Goal: Task Accomplishment & Management: Manage account settings

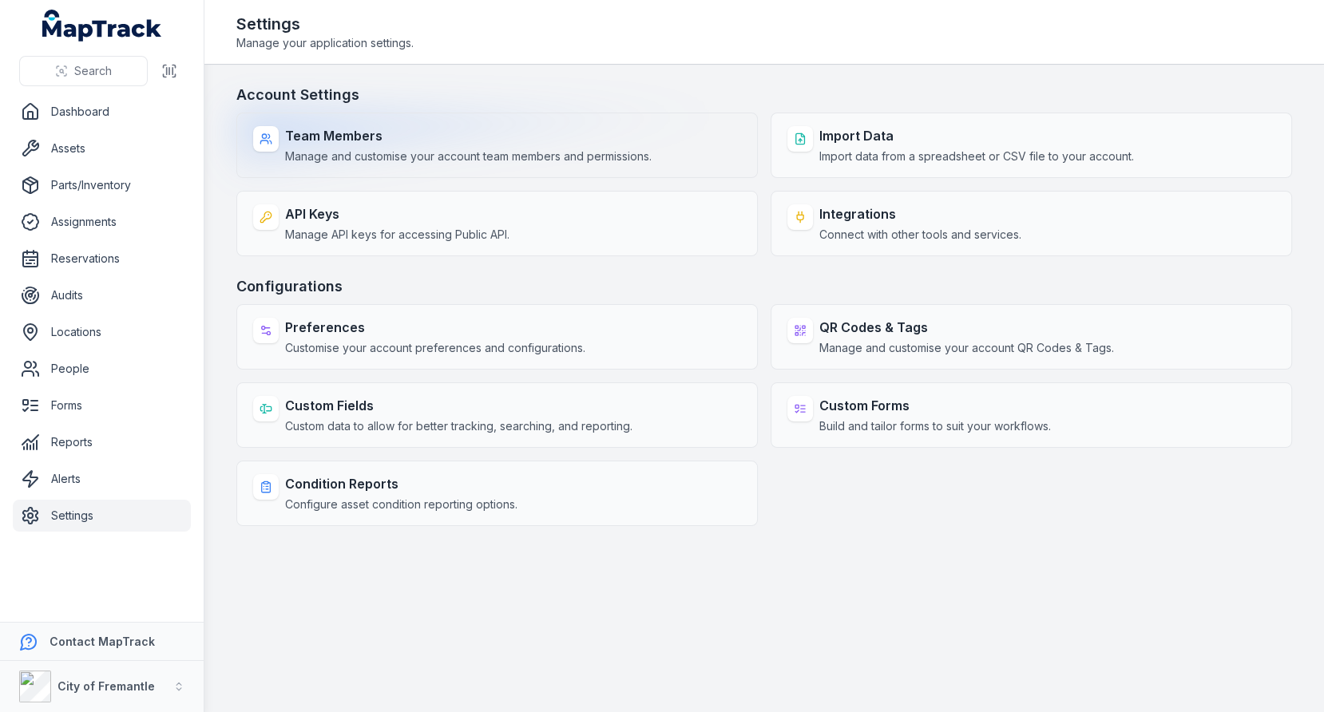
click at [668, 137] on div "Team Members Manage and customise your account team members and permissions." at bounding box center [497, 145] width 522 height 65
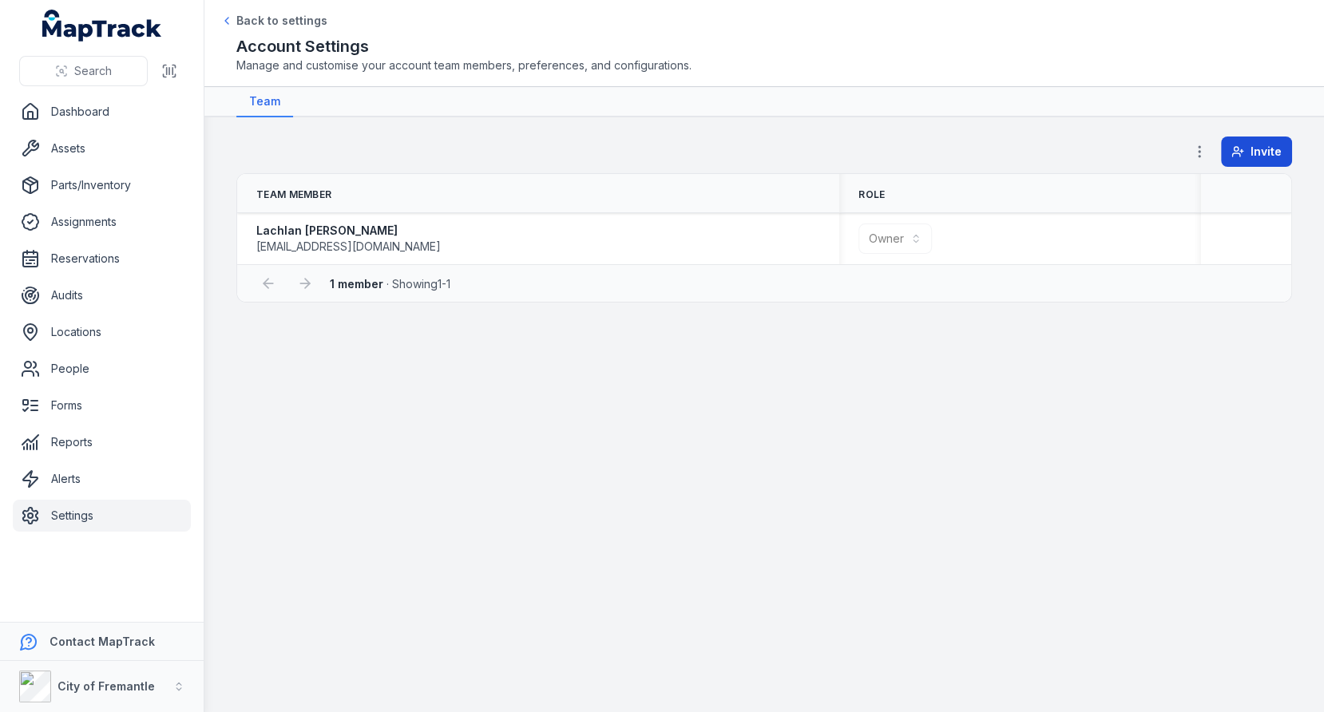
click at [1245, 141] on button "Invite" at bounding box center [1256, 152] width 71 height 30
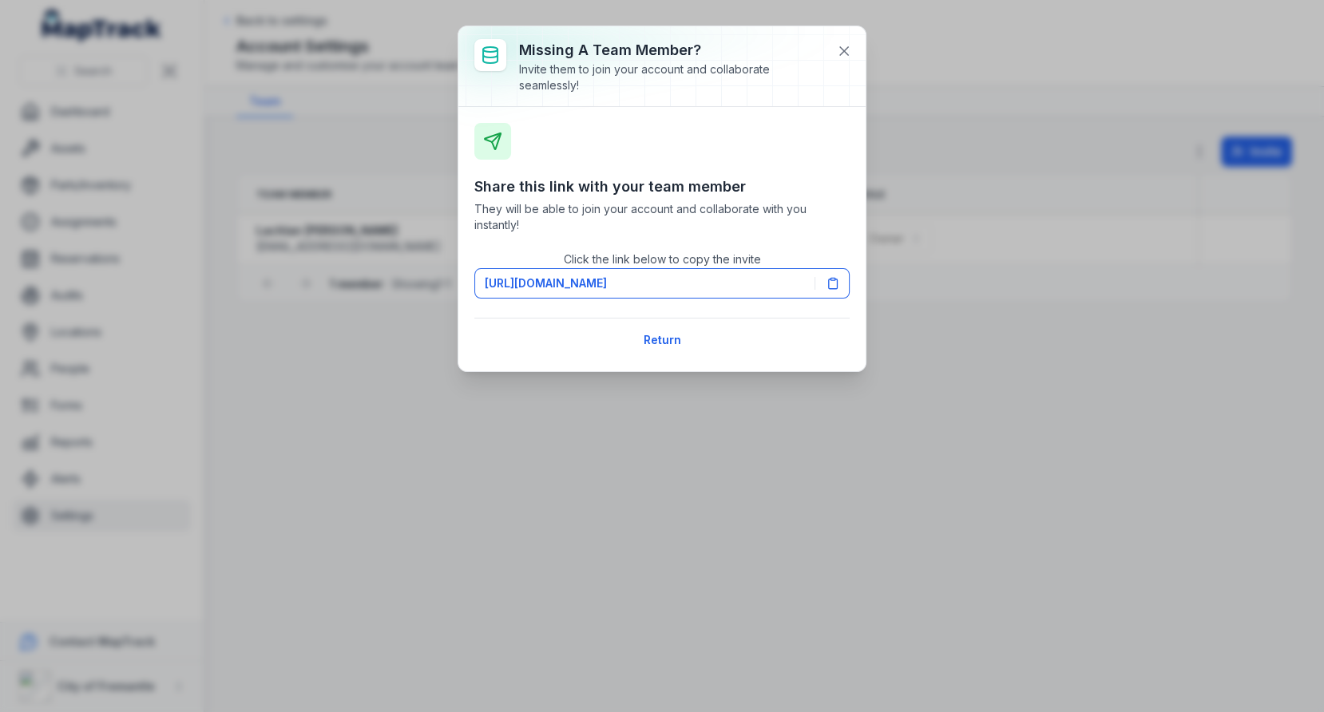
click at [850, 289] on div "Share this link with your team member They will be able to join your account an…" at bounding box center [661, 239] width 407 height 264
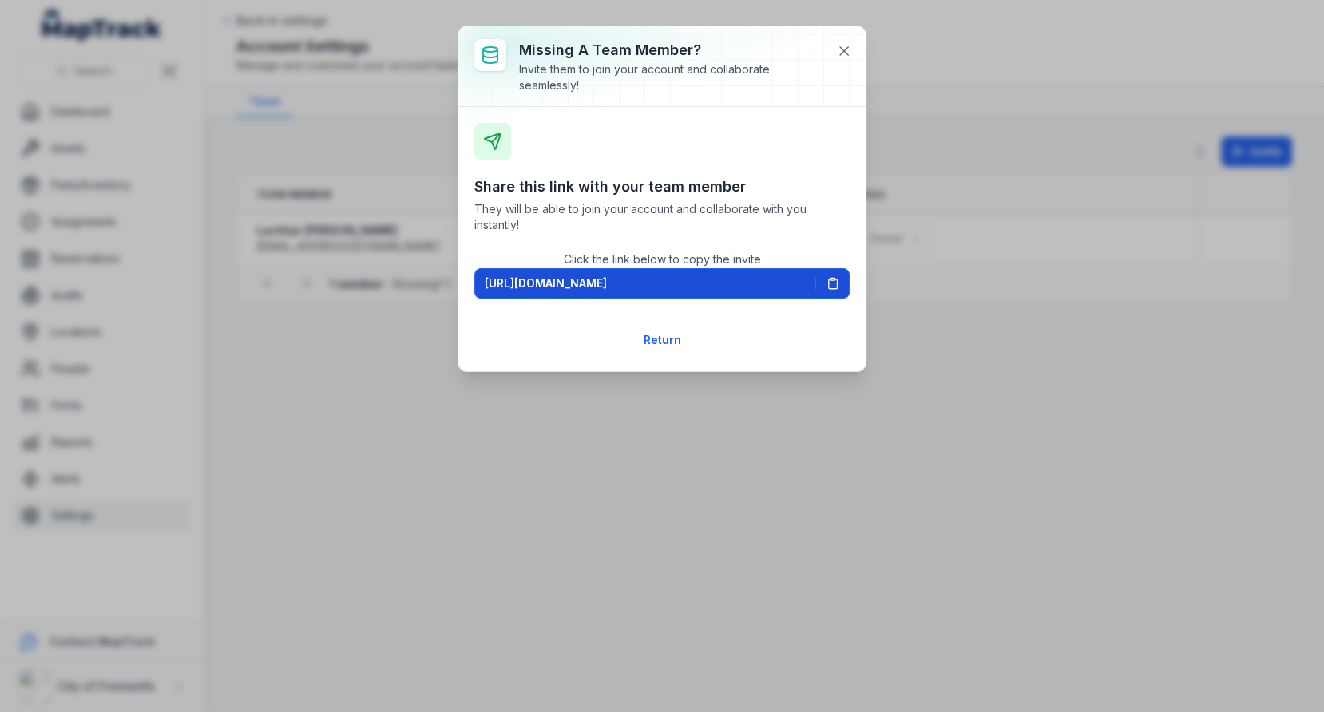
click at [839, 287] on icon at bounding box center [833, 283] width 13 height 13
click at [858, 41] on div at bounding box center [661, 66] width 407 height 80
click at [855, 45] on button at bounding box center [844, 51] width 30 height 30
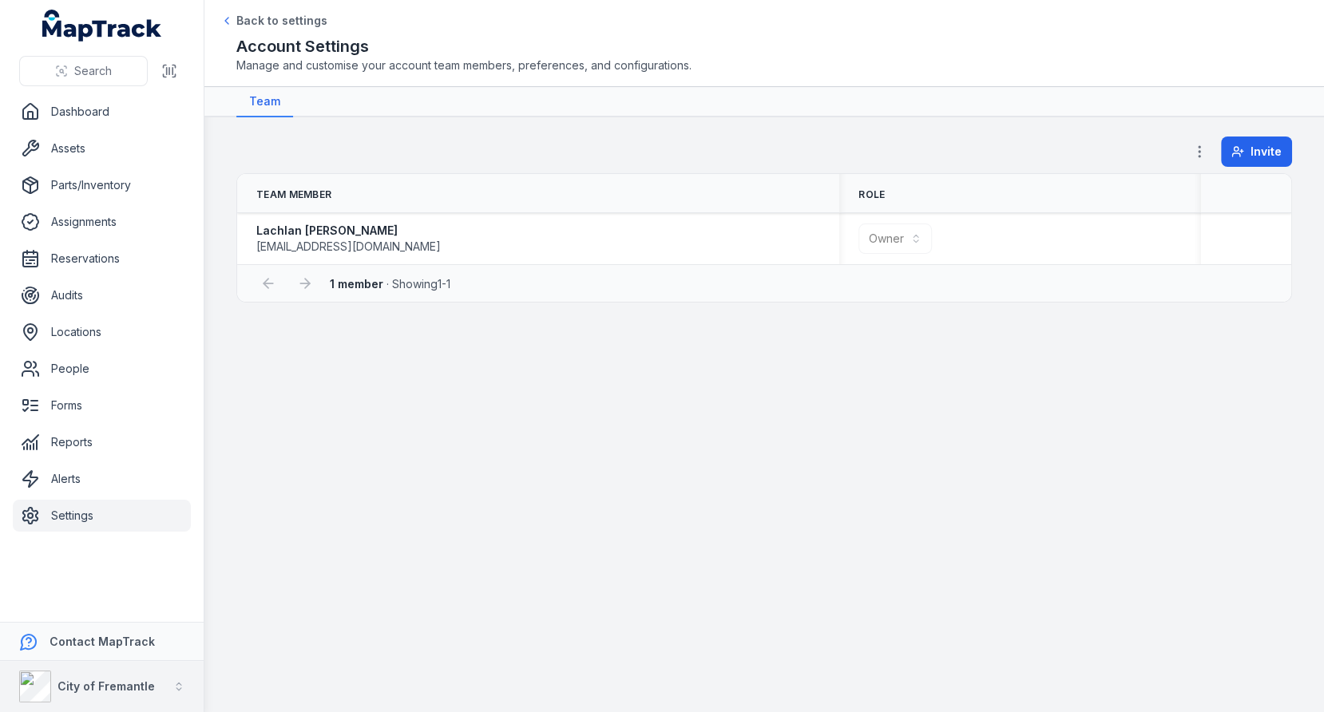
click at [132, 665] on button "City of Fremantle" at bounding box center [102, 686] width 204 height 51
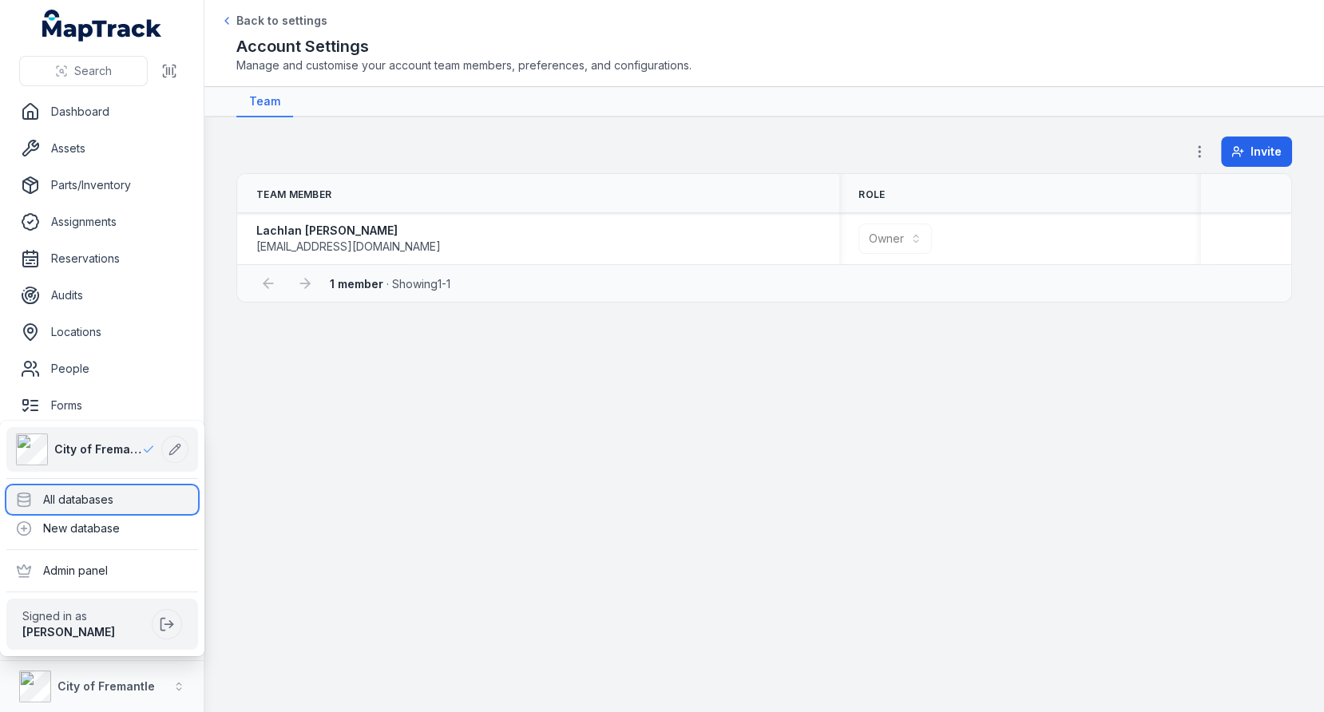
click at [146, 501] on div "All databases" at bounding box center [102, 500] width 192 height 29
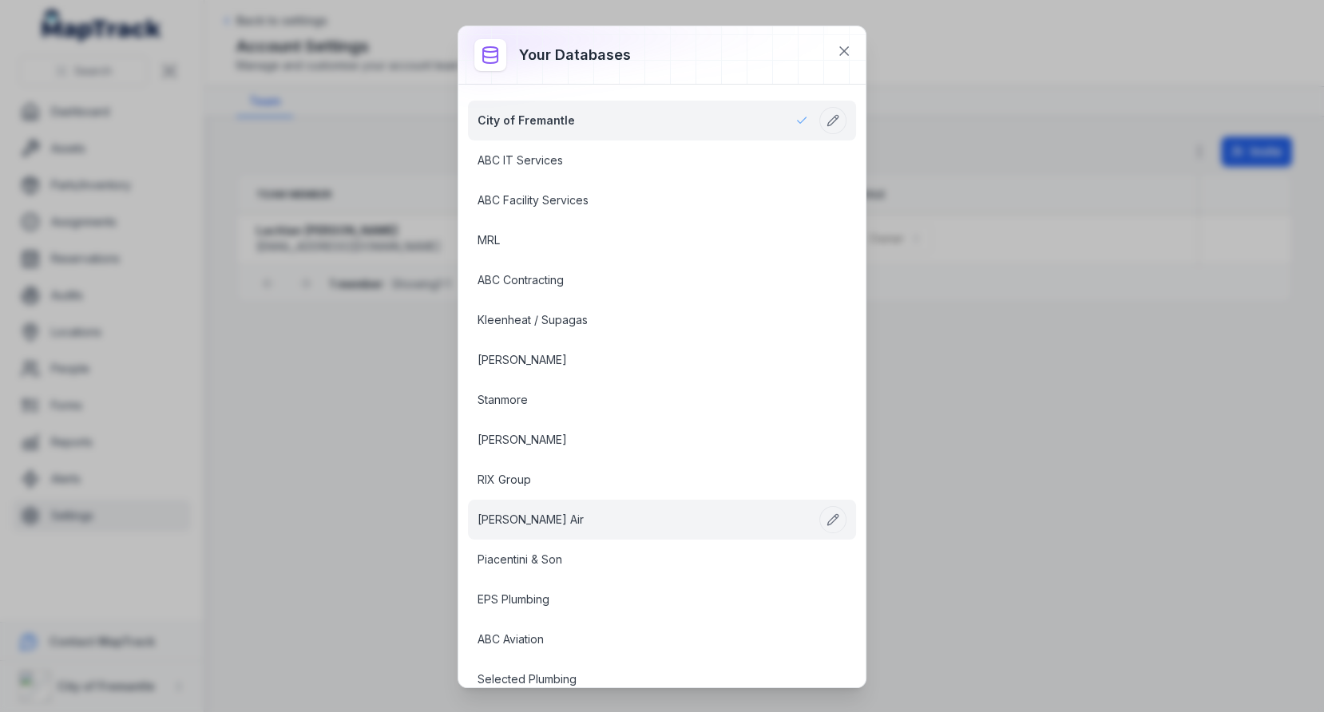
click at [538, 513] on link "[PERSON_NAME] Air" at bounding box center [643, 520] width 331 height 16
